Goal: Task Accomplishment & Management: Manage account settings

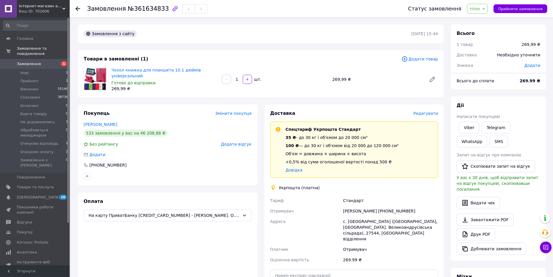
click at [475, 7] on span "Нове" at bounding box center [477, 9] width 21 height 10
click at [501, 67] on li "Очікуємо оплату" at bounding box center [497, 66] width 61 height 9
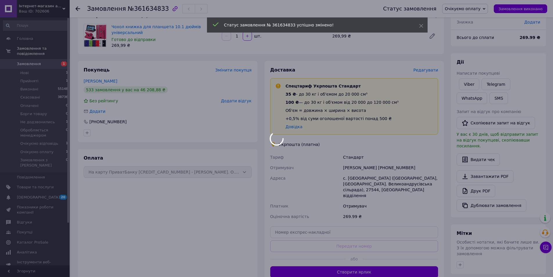
scroll to position [48, 0]
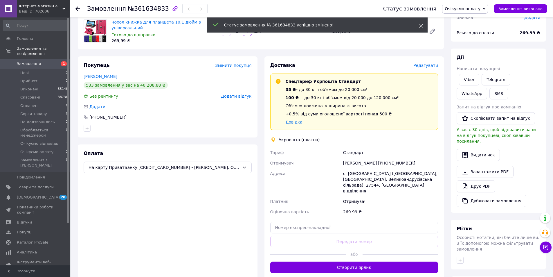
click at [421, 26] on use at bounding box center [421, 26] width 4 height 4
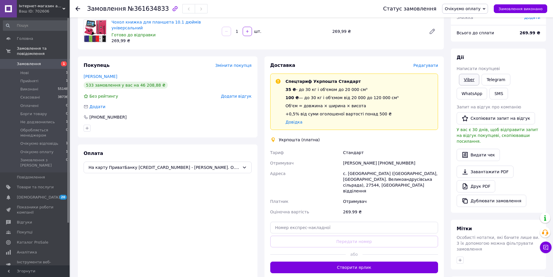
click at [470, 78] on link "Viber" at bounding box center [469, 80] width 20 height 12
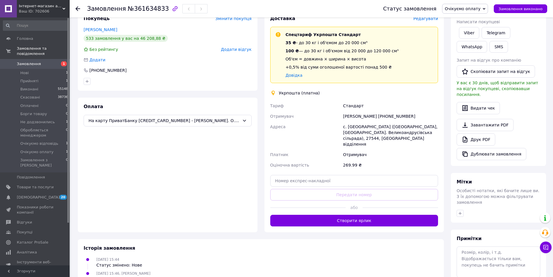
scroll to position [120, 0]
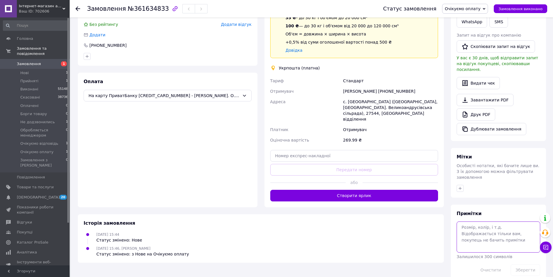
click at [490, 226] on textarea at bounding box center [499, 236] width 84 height 31
type textarea "чорний"
click at [526, 264] on button "Зберегти" at bounding box center [526, 270] width 30 height 12
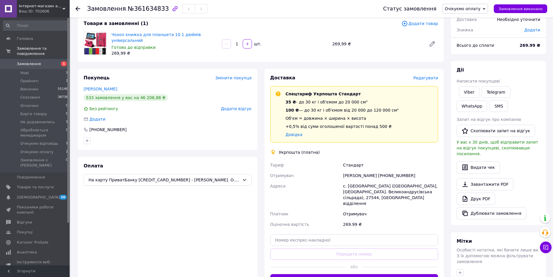
scroll to position [33, 0]
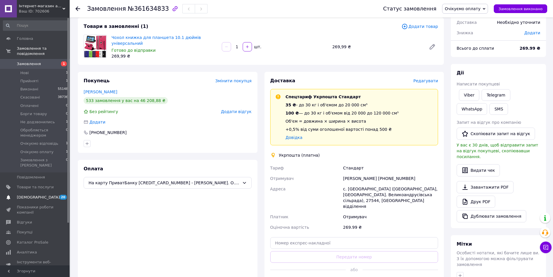
click at [41, 194] on span "[DEMOGRAPHIC_DATA]" at bounding box center [35, 196] width 37 height 5
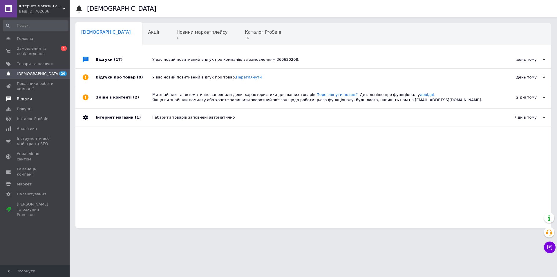
click at [21, 102] on link "Відгуки" at bounding box center [35, 99] width 71 height 10
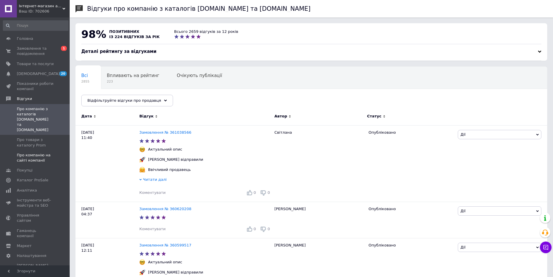
click at [33, 152] on span "Про компанію на сайті компанії" at bounding box center [35, 157] width 37 height 10
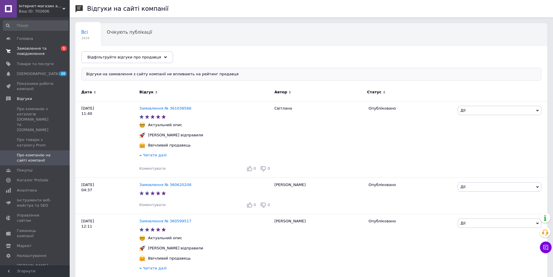
click at [26, 52] on span "Замовлення та повідомлення" at bounding box center [35, 51] width 37 height 10
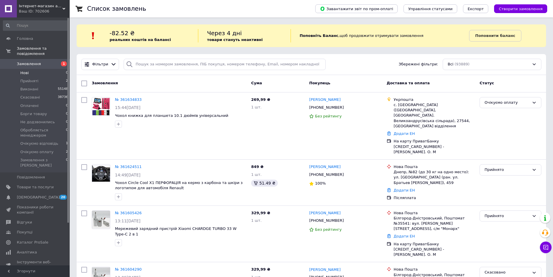
click at [27, 70] on span "Нові" at bounding box center [24, 72] width 8 height 5
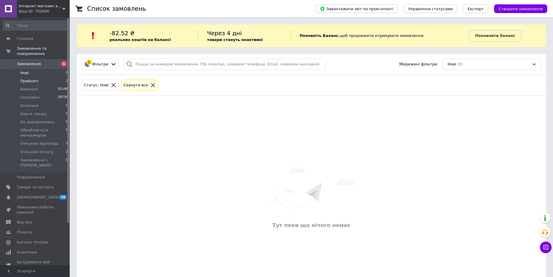
click at [39, 78] on li "Прийняті 2" at bounding box center [35, 81] width 71 height 8
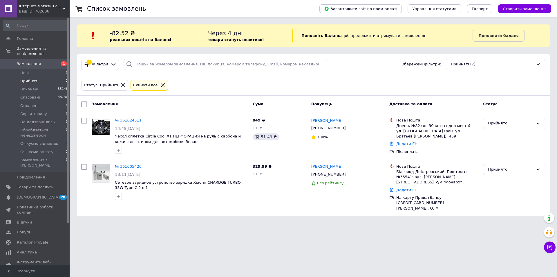
click at [33, 78] on span "Прийняті" at bounding box center [29, 80] width 18 height 5
click at [41, 141] on span "Очікуємо відповідь" at bounding box center [39, 143] width 38 height 5
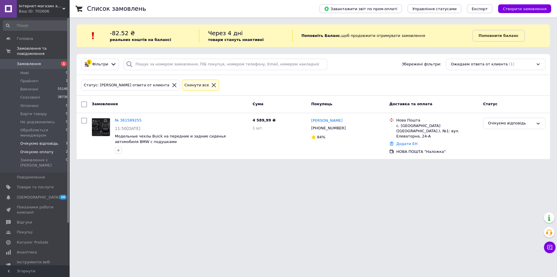
click at [45, 149] on span "Очікуємо оплату" at bounding box center [36, 151] width 33 height 5
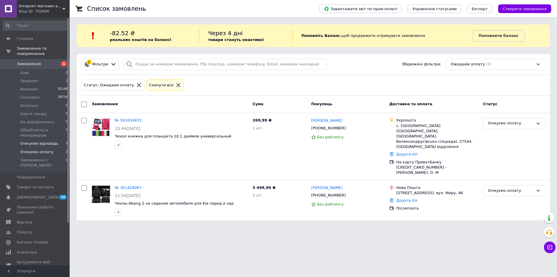
click at [45, 141] on span "Очікуємо відповідь" at bounding box center [39, 143] width 38 height 5
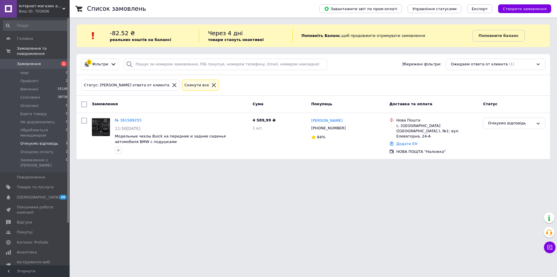
click at [25, 61] on span "Замовлення" at bounding box center [29, 63] width 24 height 5
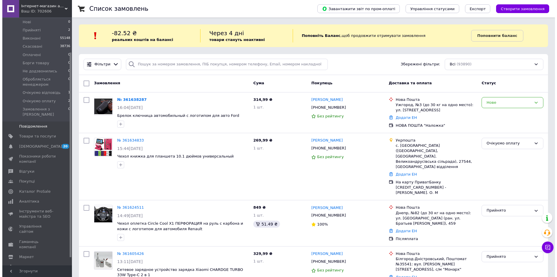
scroll to position [51, 0]
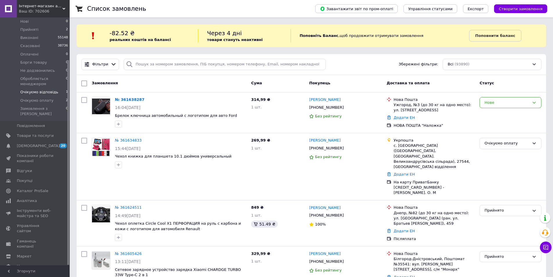
click at [25, 89] on span "Очікуємо відповідь" at bounding box center [39, 91] width 38 height 5
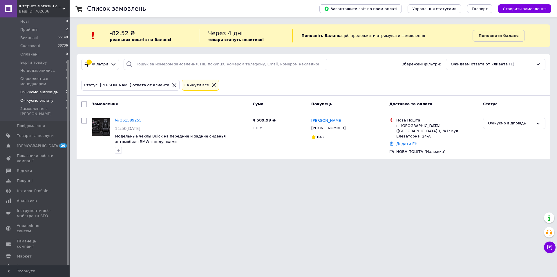
click at [41, 98] on span "Очікуємо оплату" at bounding box center [36, 100] width 33 height 5
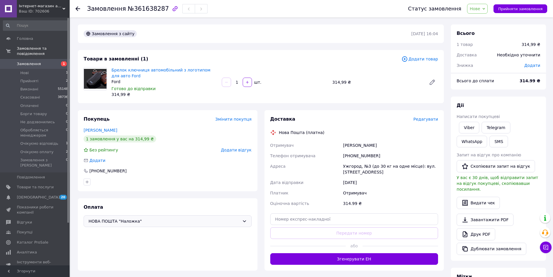
click at [178, 219] on span "НОВА ПОШТА "Наложка"" at bounding box center [164, 221] width 151 height 6
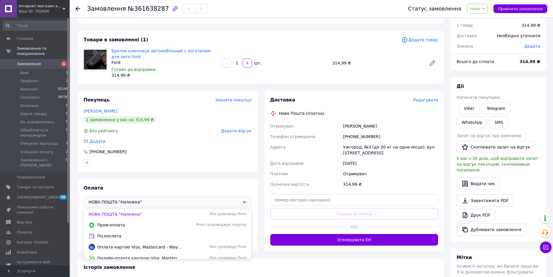
scroll to position [29, 0]
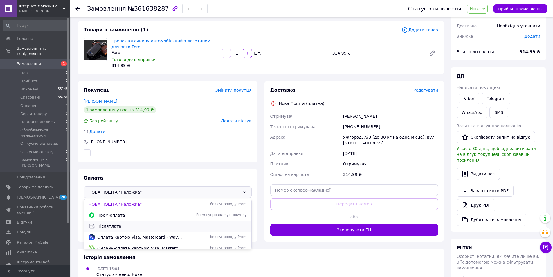
click at [119, 224] on span "Післяплата" at bounding box center [171, 226] width 149 height 6
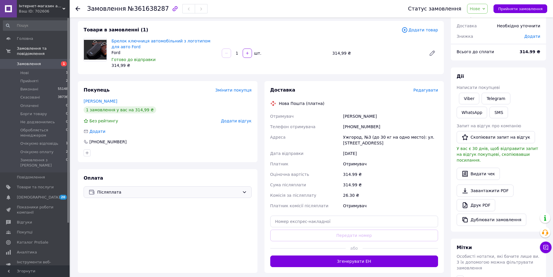
click at [476, 7] on span "Нове" at bounding box center [477, 9] width 21 height 10
click at [481, 19] on li "Прийнято" at bounding box center [497, 20] width 61 height 9
click at [29, 69] on li "Нові 1" at bounding box center [35, 73] width 71 height 8
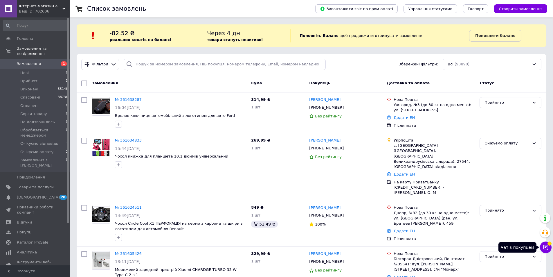
click at [541, 246] on button "Чат з покупцем" at bounding box center [546, 247] width 12 height 12
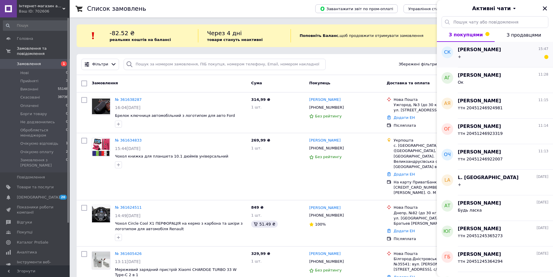
click at [492, 57] on div "+" at bounding box center [503, 57] width 91 height 9
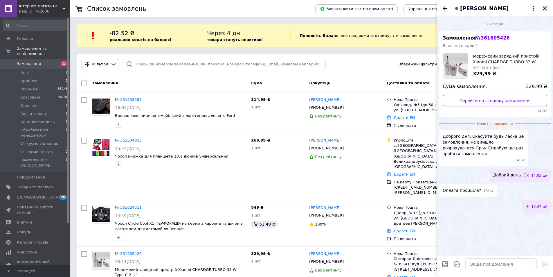
click at [543, 9] on icon "Закрити" at bounding box center [544, 8] width 5 height 5
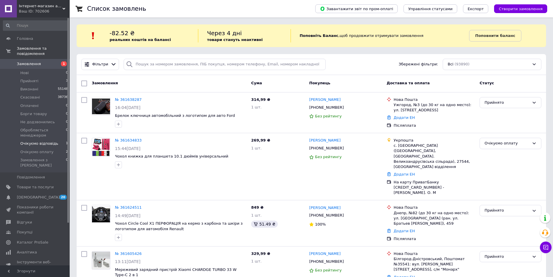
click at [47, 141] on span "Очікуємо відповідь" at bounding box center [39, 143] width 38 height 5
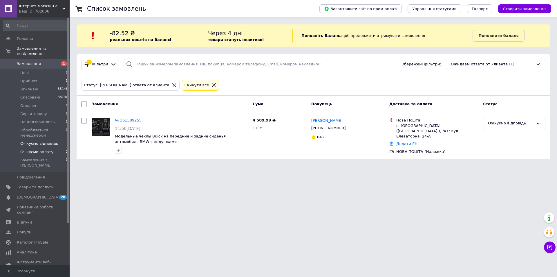
click at [41, 149] on span "Очікуємо оплату" at bounding box center [36, 151] width 33 height 5
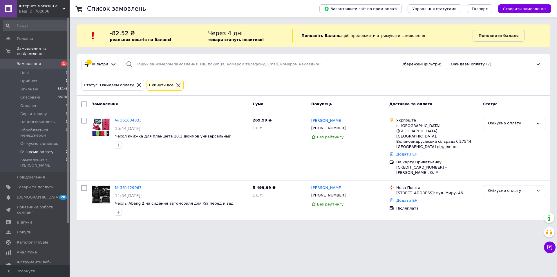
click at [26, 61] on span "Замовлення" at bounding box center [29, 63] width 24 height 5
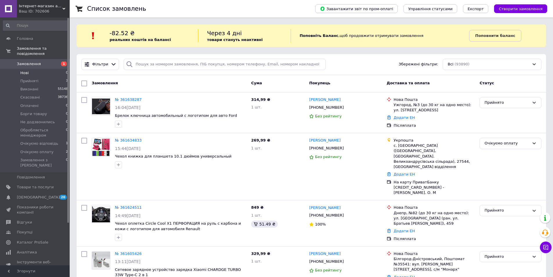
click at [22, 70] on span "Нові" at bounding box center [24, 72] width 8 height 5
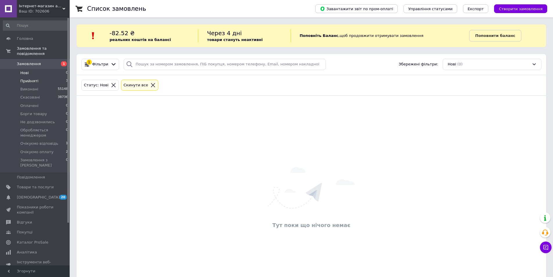
click at [34, 78] on span "Прийняті" at bounding box center [29, 80] width 18 height 5
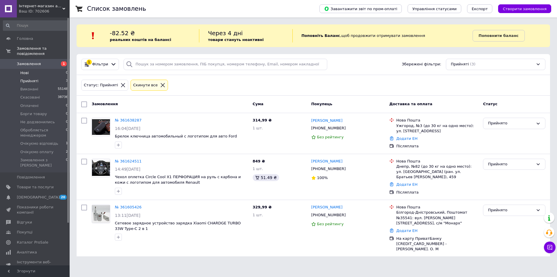
click at [25, 70] on span "Нові" at bounding box center [24, 72] width 8 height 5
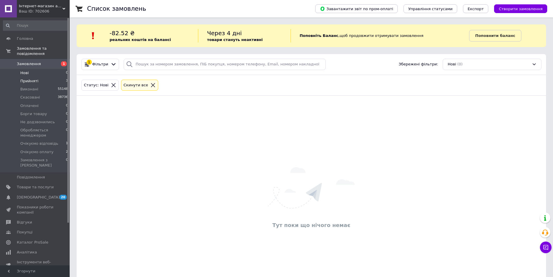
click at [48, 77] on li "Прийняті 3" at bounding box center [35, 81] width 71 height 8
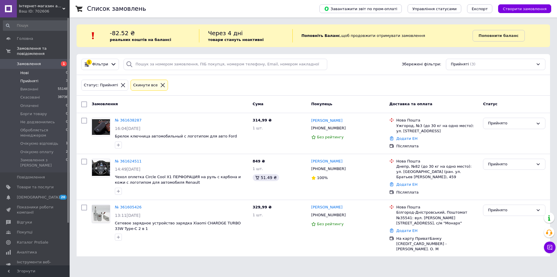
click at [30, 69] on li "Нові 0" at bounding box center [35, 73] width 71 height 8
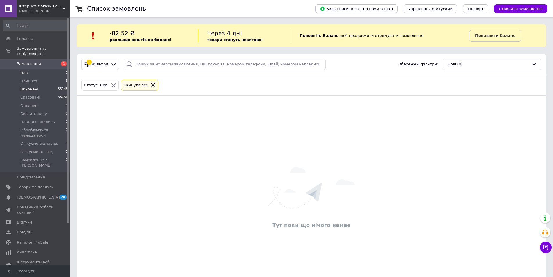
click at [33, 87] on span "Виконані" at bounding box center [29, 89] width 18 height 5
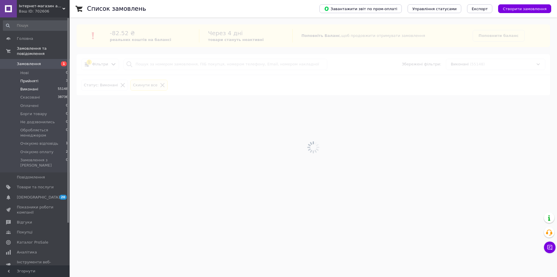
click at [31, 78] on span "Прийняті" at bounding box center [29, 80] width 18 height 5
click at [29, 69] on li "Нові 0" at bounding box center [35, 73] width 71 height 8
